Goal: Task Accomplishment & Management: Manage account settings

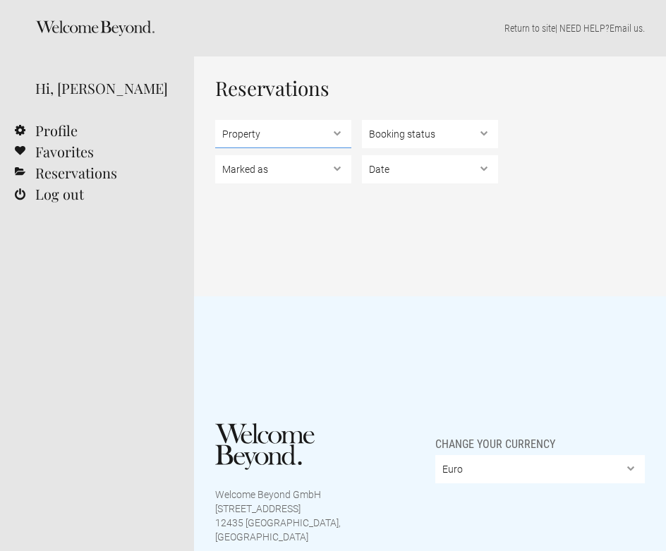
click at [293, 136] on select "Property" at bounding box center [283, 134] width 136 height 28
click at [215, 120] on select "Property" at bounding box center [283, 134] width 136 height 28
click at [47, 164] on link "Reservations" at bounding box center [97, 172] width 194 height 21
click at [288, 130] on select "Property" at bounding box center [283, 134] width 136 height 28
click at [381, 131] on select "Booking status Pending bookings , Confirmed bookings , Unsuccessful bookings" at bounding box center [430, 134] width 136 height 28
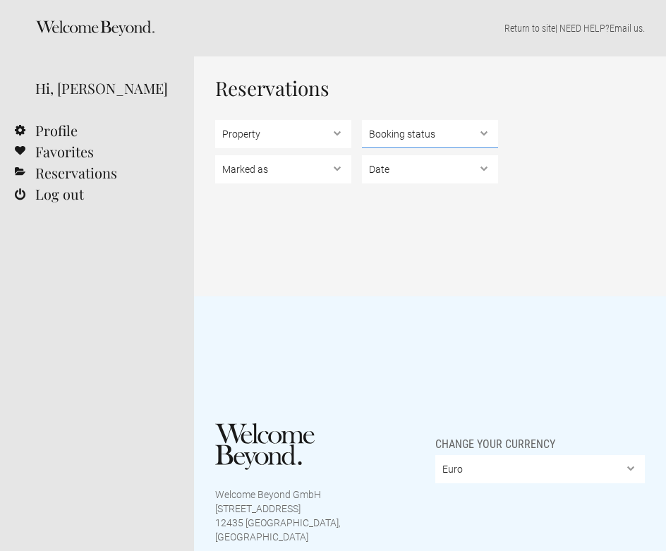
click at [362, 120] on select "Booking status Pending bookings , Confirmed bookings , Unsuccessful bookings" at bounding box center [430, 134] width 136 height 28
click at [304, 167] on select "Marked as Unread , Action Required , Bookmarked , Archived" at bounding box center [283, 169] width 136 height 28
click at [215, 155] on select "Marked as Unread , Action Required , Bookmarked , Archived" at bounding box center [283, 169] width 136 height 28
click at [474, 469] on select "Euro British Pound Sterling United States Dollar Argentine Peso Australian Doll…" at bounding box center [539, 469] width 209 height 28
select select "INR"
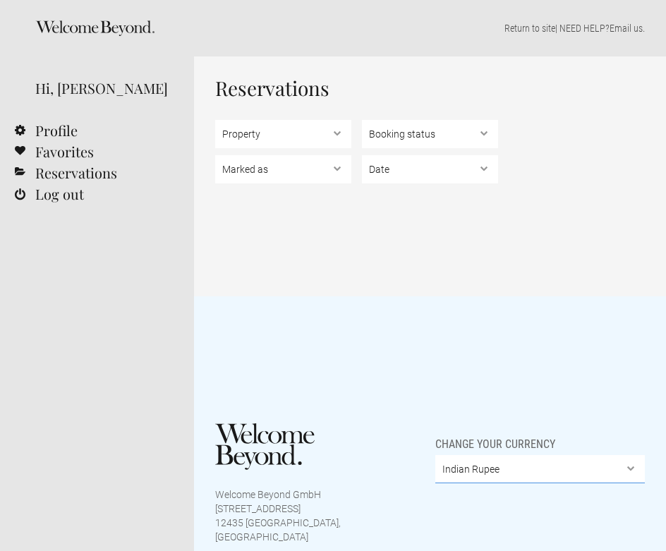
click at [435, 455] on select "Euro British Pound Sterling United States Dollar Argentine Peso Australian Doll…" at bounding box center [539, 469] width 209 height 28
click at [276, 147] on select "Property" at bounding box center [283, 134] width 136 height 28
click at [215, 120] on select "Property" at bounding box center [283, 134] width 136 height 28
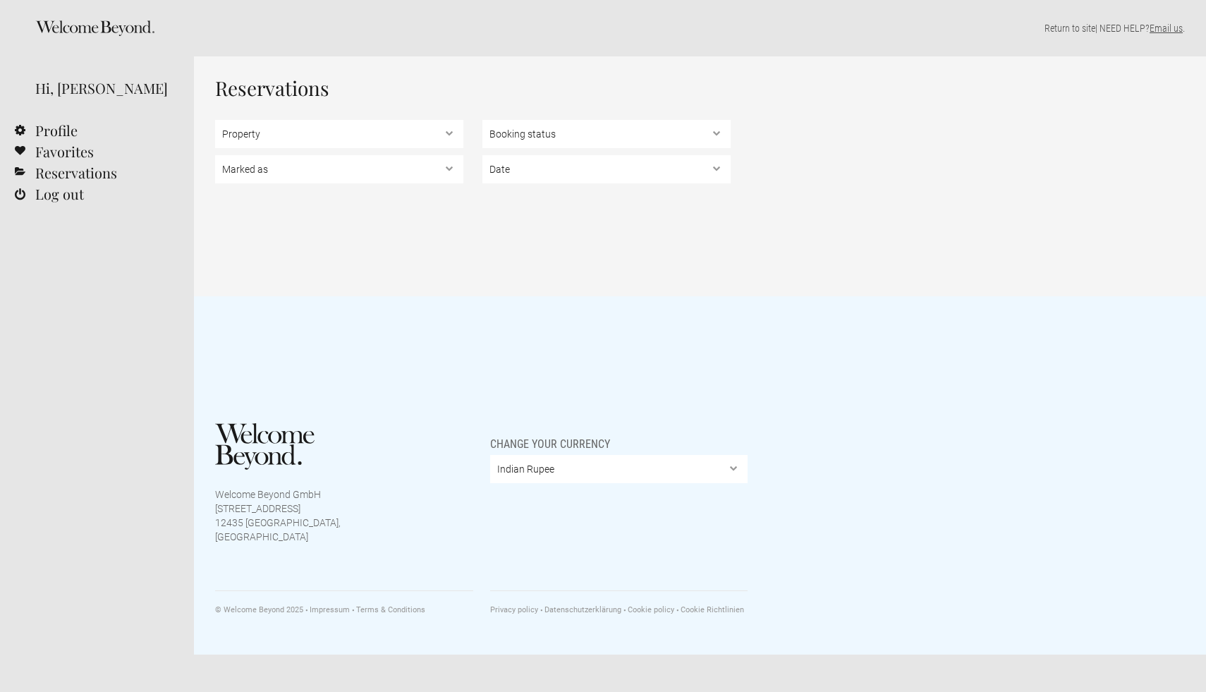
click at [665, 29] on link "Email us" at bounding box center [1166, 28] width 33 height 11
